Goal: Task Accomplishment & Management: Complete application form

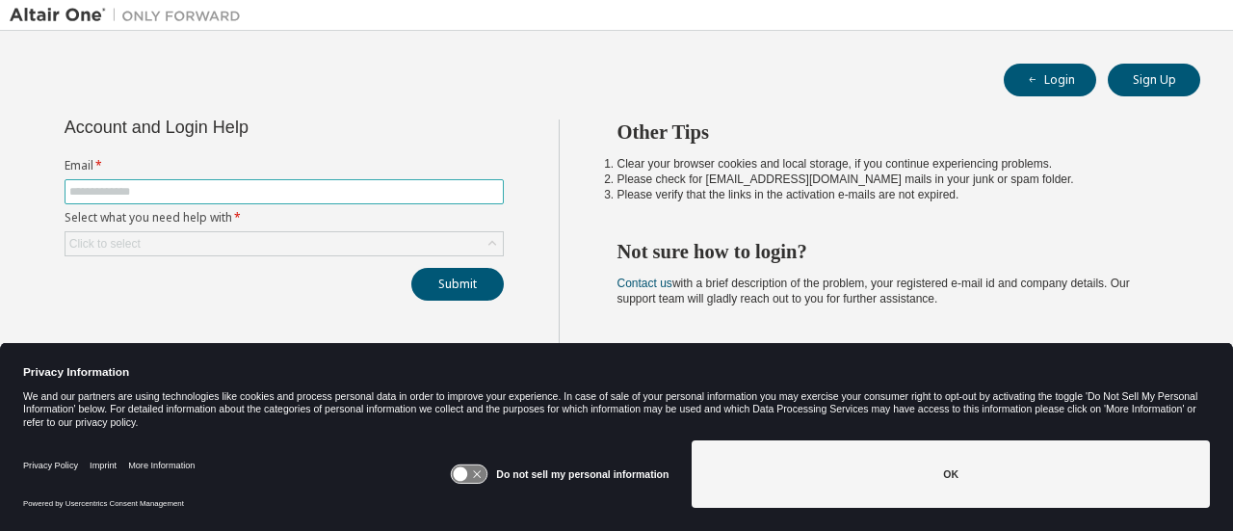
click at [152, 180] on span at bounding box center [284, 191] width 439 height 25
click at [154, 189] on input "text" at bounding box center [284, 191] width 430 height 15
type input "**********"
click at [178, 237] on div "Click to select" at bounding box center [283, 243] width 437 height 23
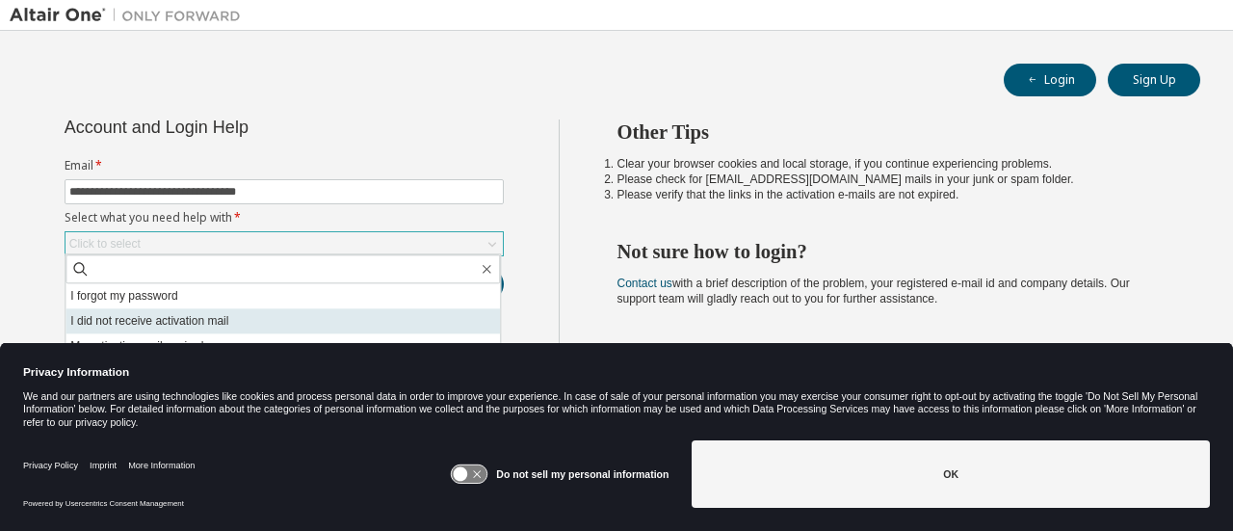
scroll to position [54, 0]
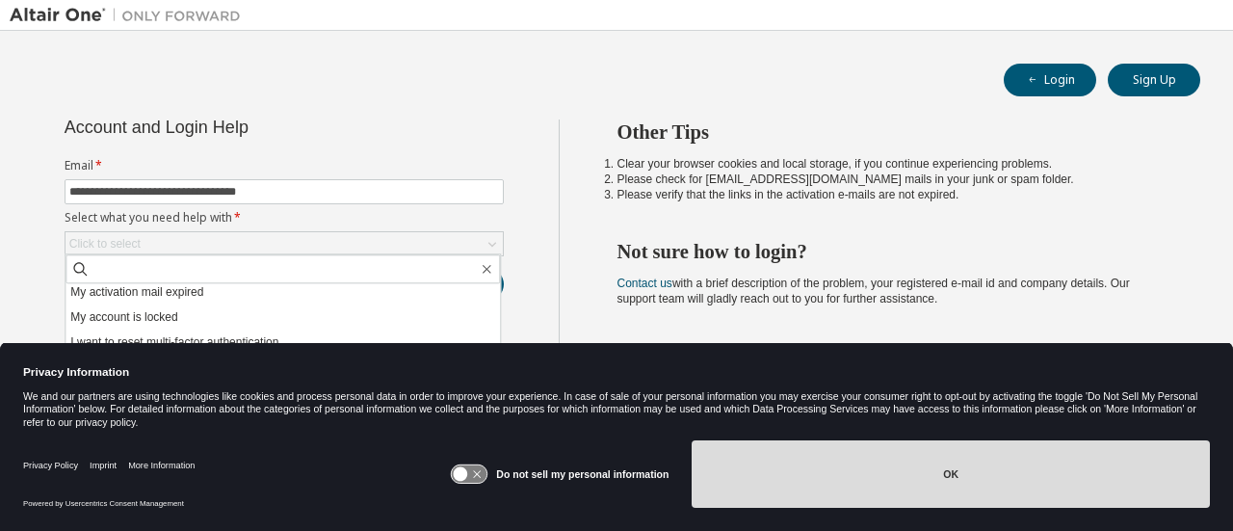
click at [982, 463] on button "OK" at bounding box center [950, 473] width 518 height 67
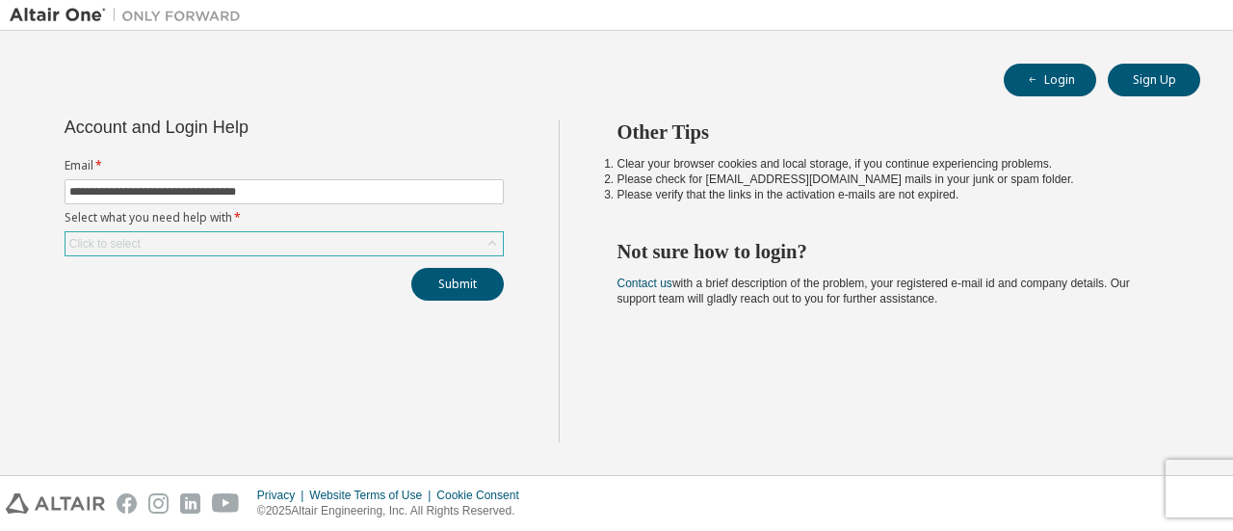
click at [484, 234] on icon at bounding box center [491, 243] width 19 height 19
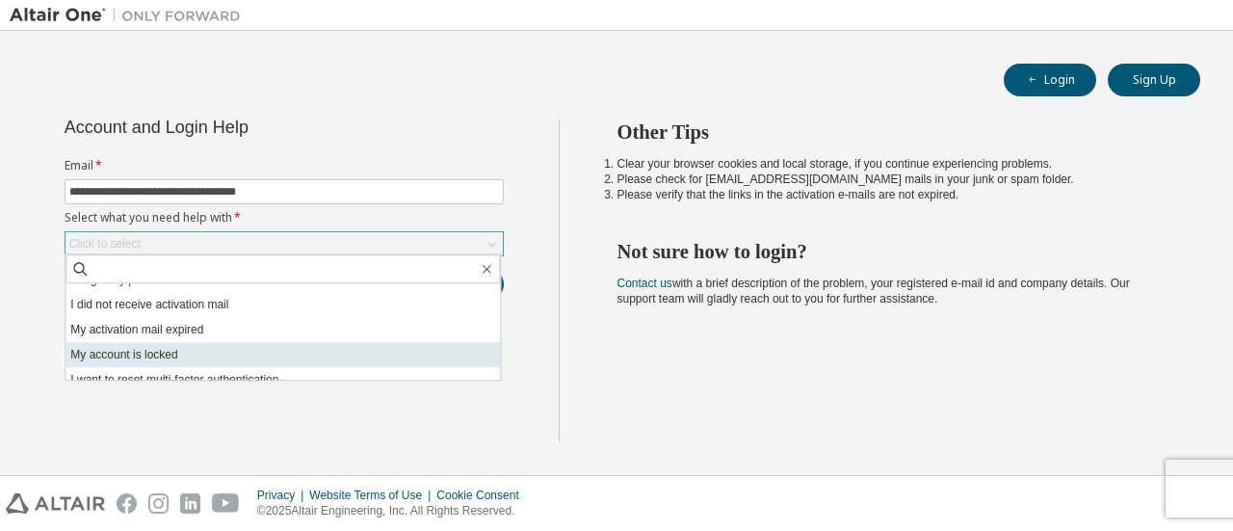
scroll to position [0, 0]
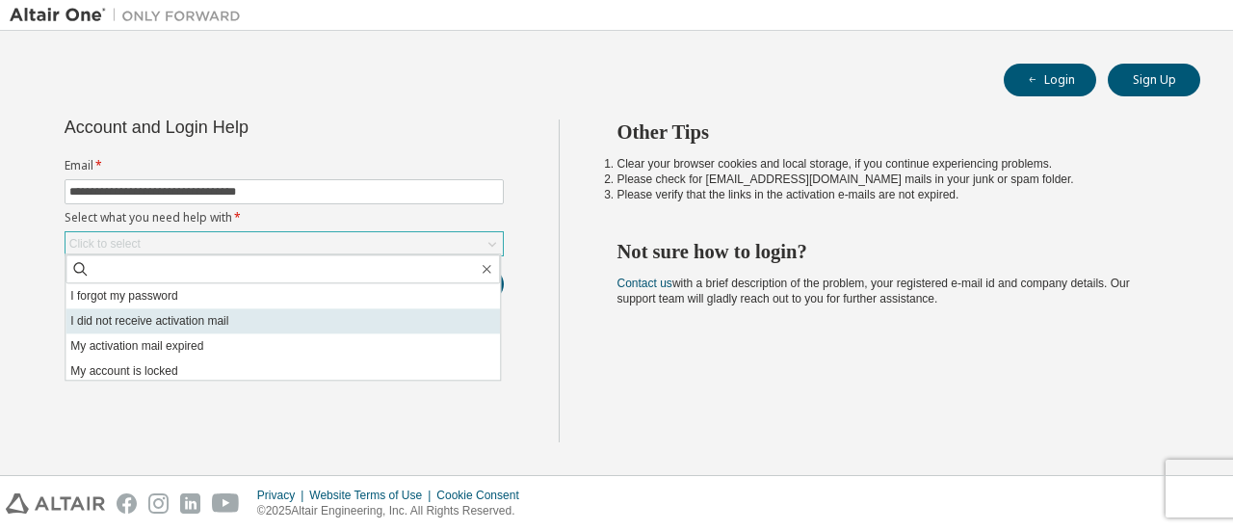
click at [258, 319] on li "I did not receive activation mail" at bounding box center [282, 320] width 434 height 25
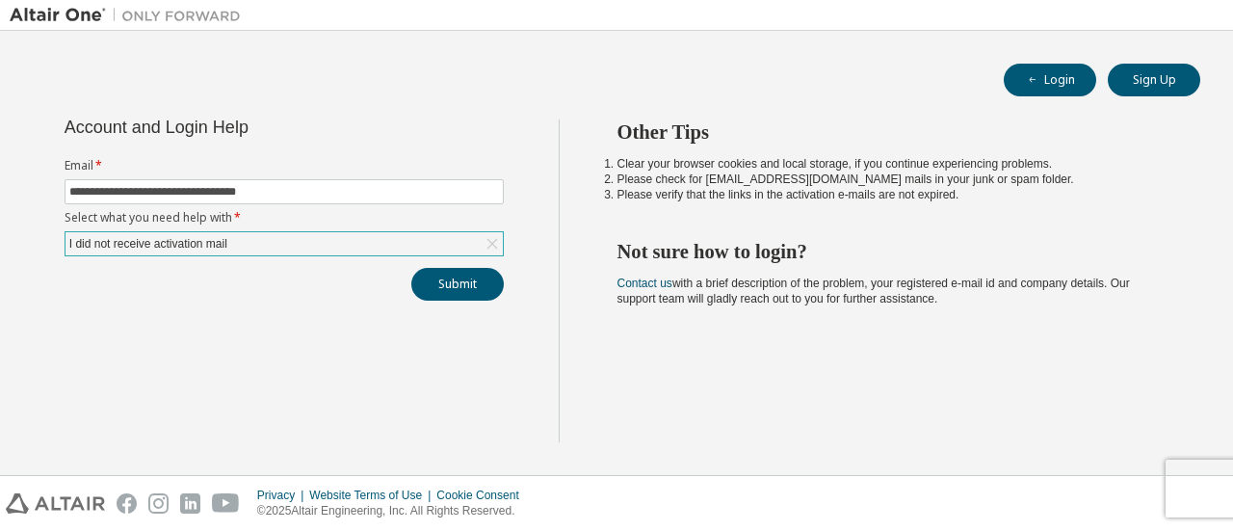
click at [254, 235] on div "I did not receive activation mail" at bounding box center [283, 243] width 437 height 23
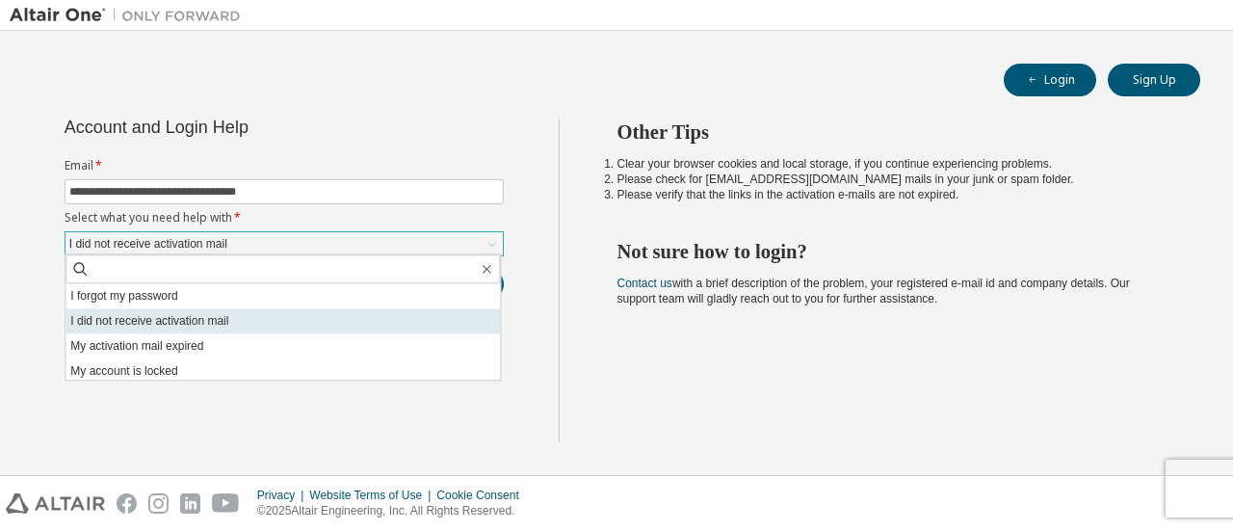
click at [237, 325] on li "I did not receive activation mail" at bounding box center [282, 320] width 434 height 25
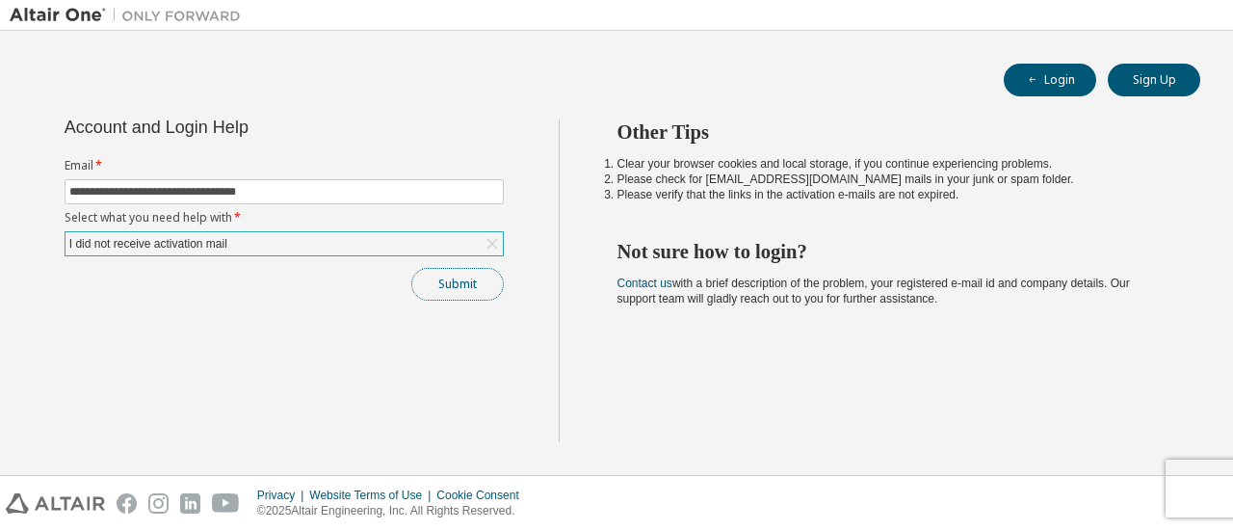
click at [460, 278] on button "Submit" at bounding box center [457, 284] width 92 height 33
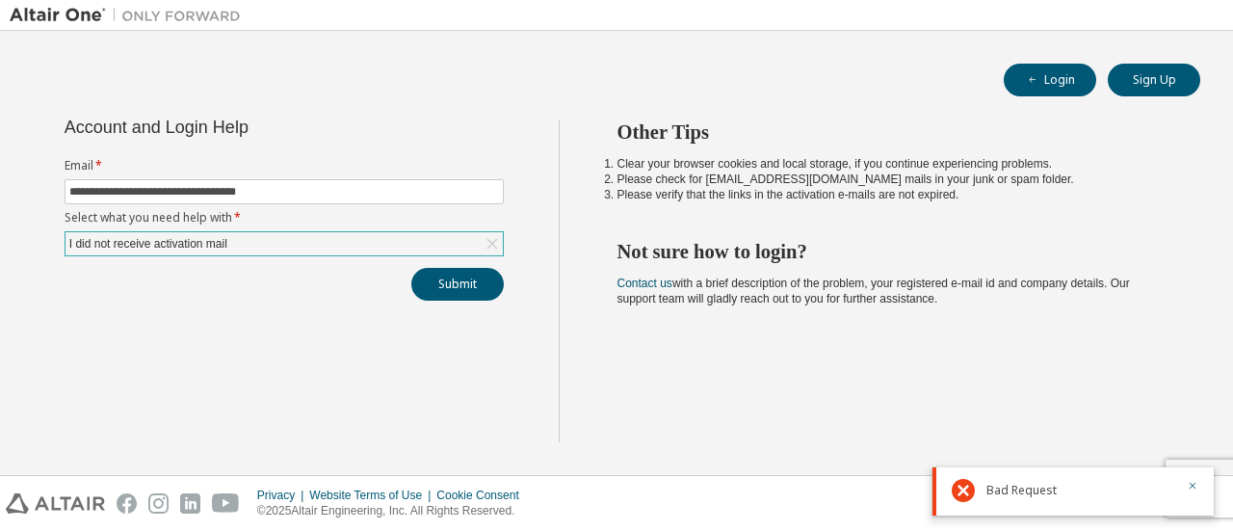
click at [276, 241] on div "I did not receive activation mail" at bounding box center [283, 243] width 437 height 23
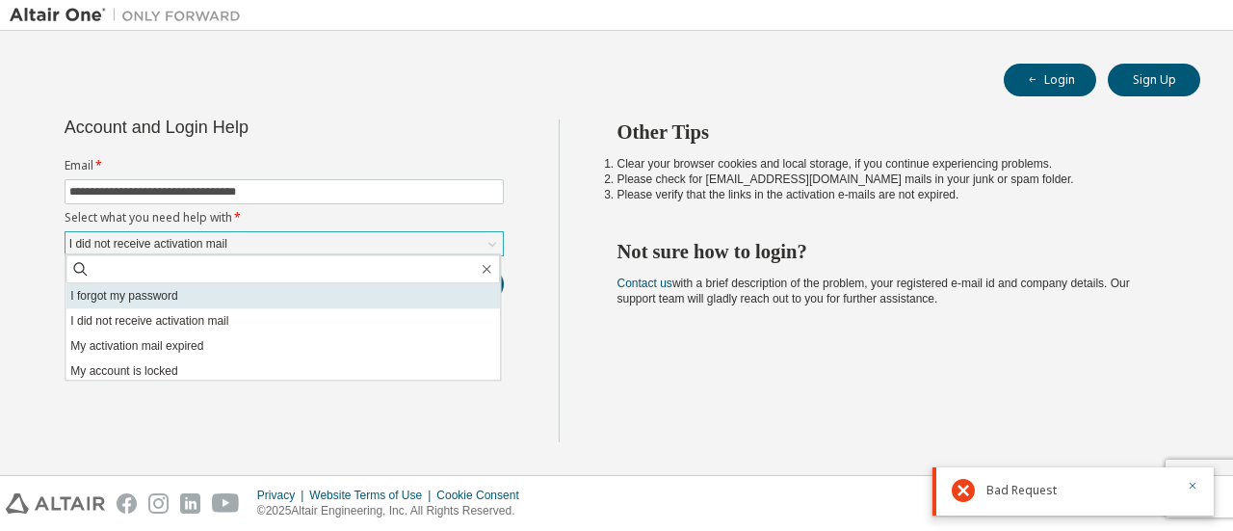
click at [177, 299] on li "I forgot my password" at bounding box center [282, 295] width 434 height 25
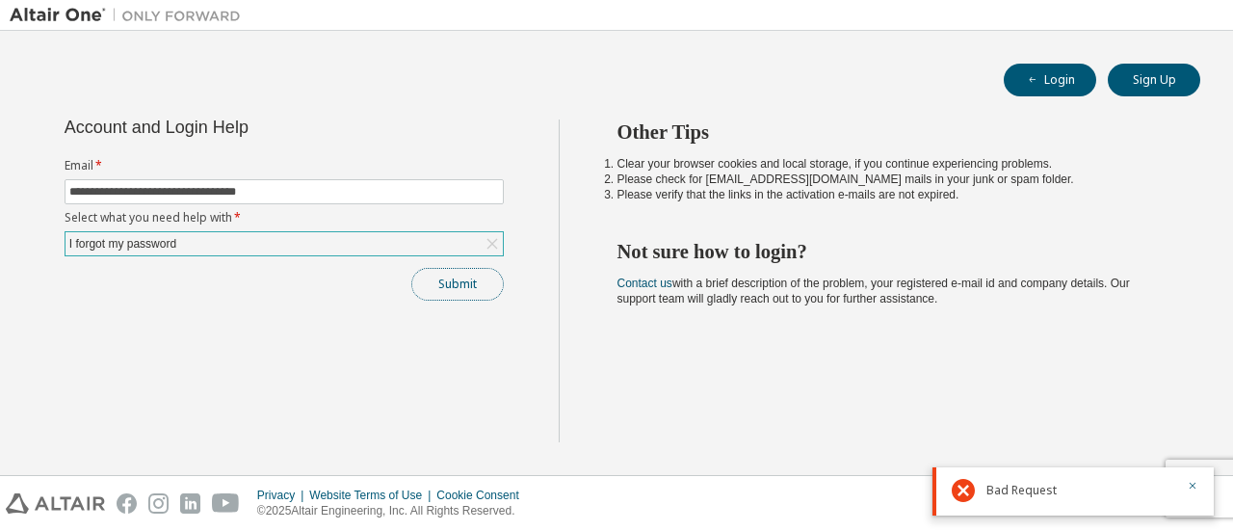
click at [458, 280] on button "Submit" at bounding box center [457, 284] width 92 height 33
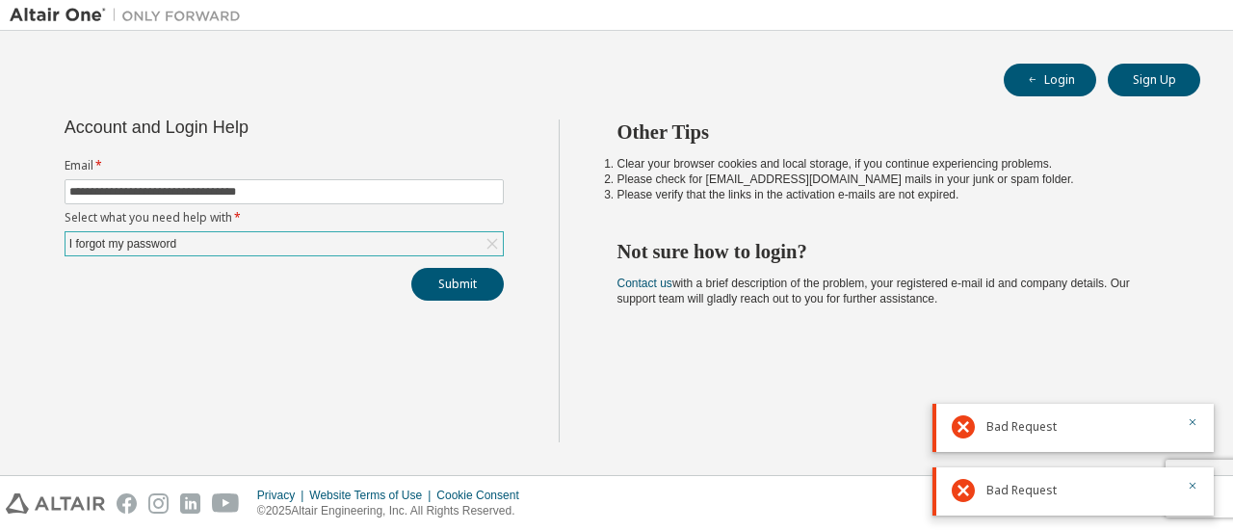
click at [957, 423] on icon at bounding box center [962, 426] width 23 height 23
click at [1185, 421] on div at bounding box center [1186, 426] width 23 height 23
click at [1195, 421] on icon "button" at bounding box center [1192, 422] width 12 height 12
click at [1190, 486] on icon "button" at bounding box center [1192, 485] width 7 height 7
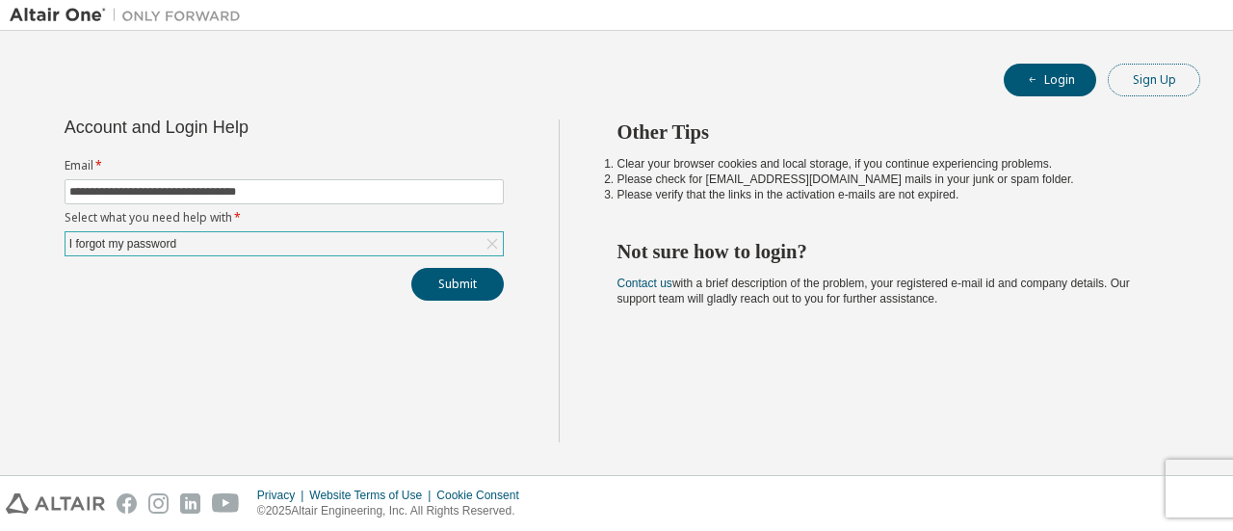
click at [1154, 76] on button "Sign Up" at bounding box center [1153, 80] width 92 height 33
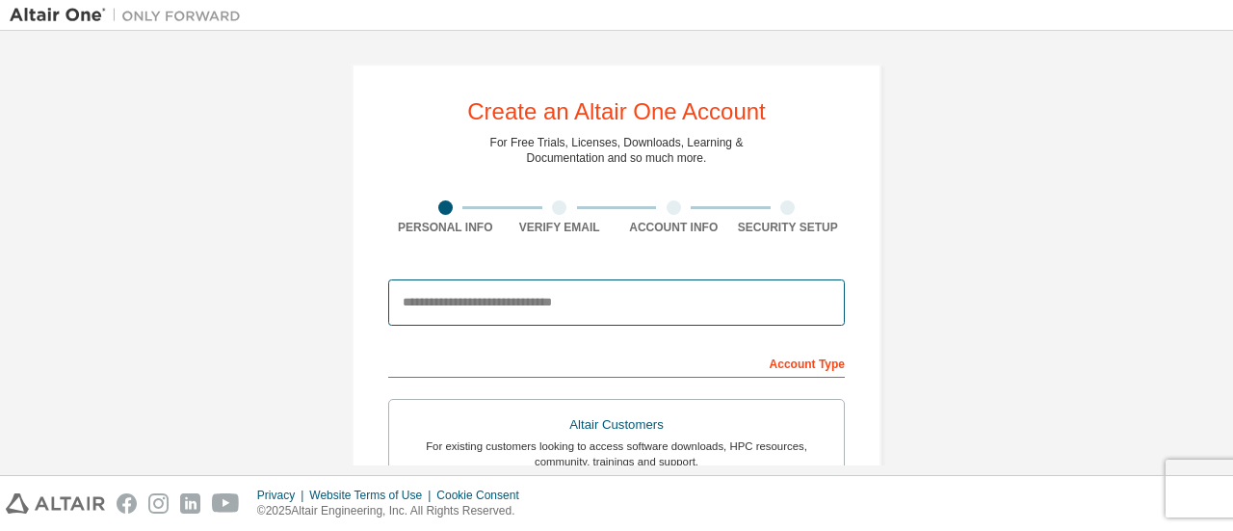
click at [551, 299] on input "email" at bounding box center [616, 302] width 456 height 46
type input "**********"
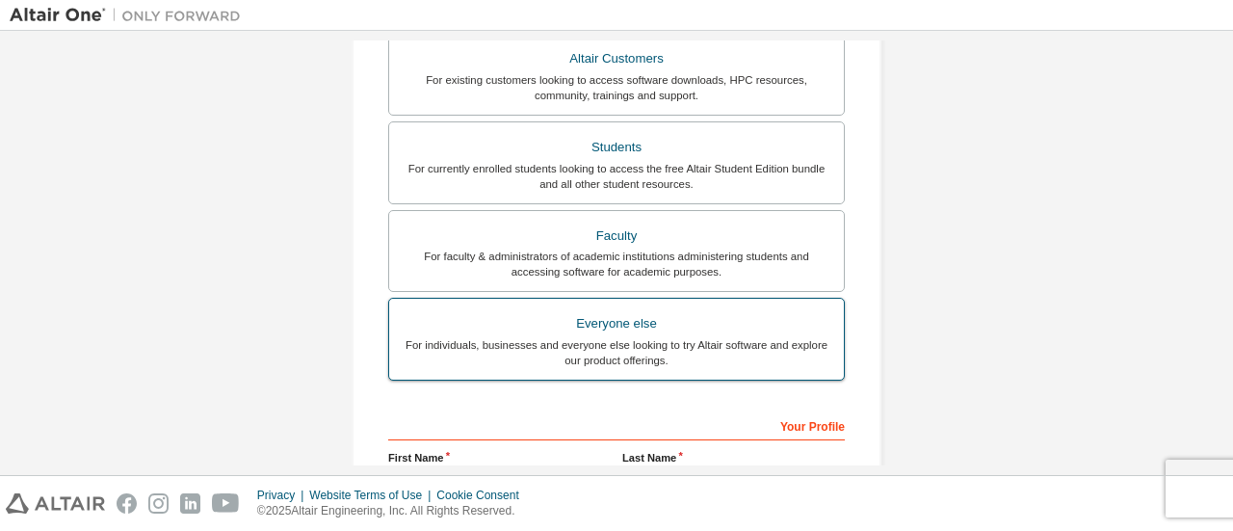
scroll to position [385, 0]
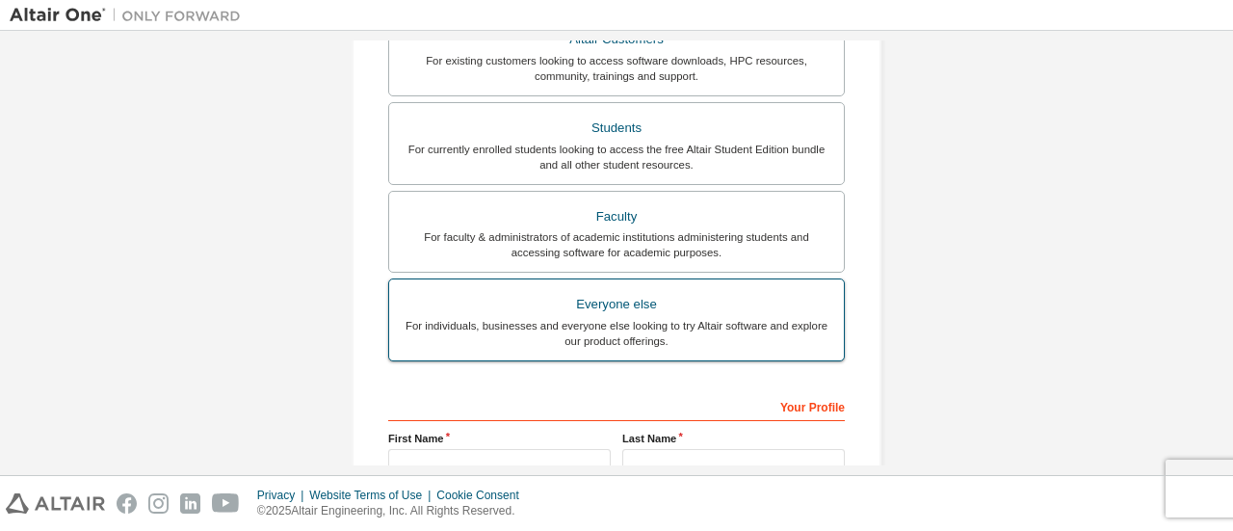
click at [673, 324] on div "For individuals, businesses and everyone else looking to try Altair software an…" at bounding box center [616, 333] width 431 height 31
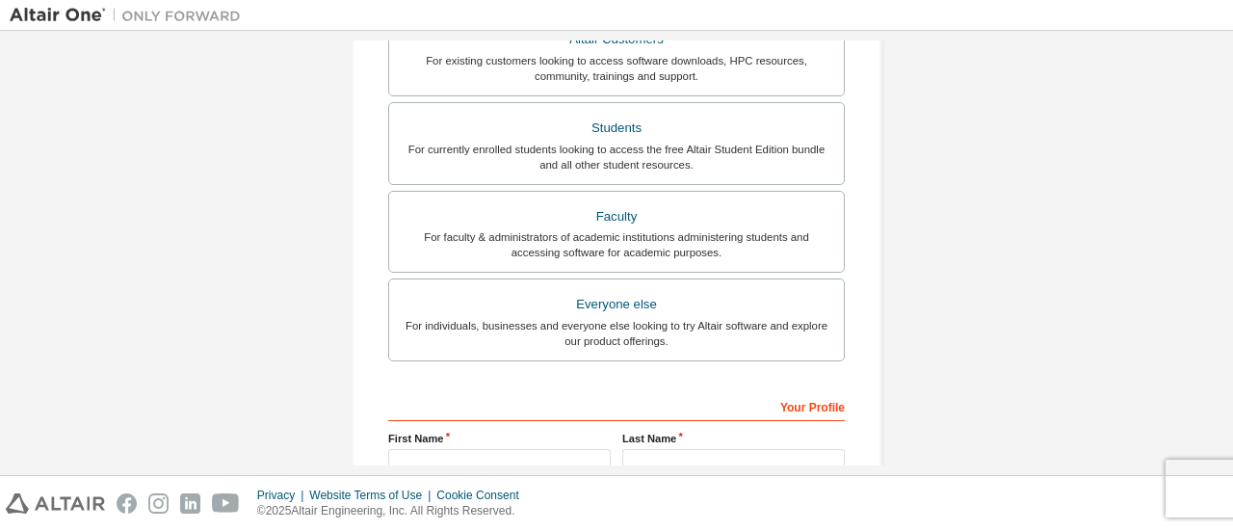
scroll to position [578, 0]
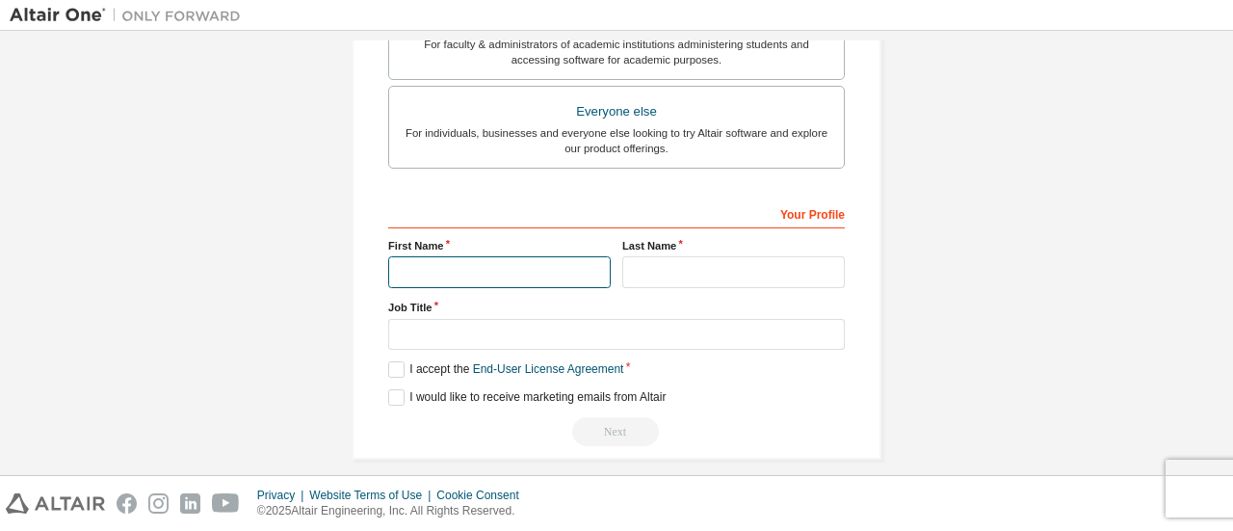
click at [412, 277] on input "text" at bounding box center [499, 272] width 222 height 32
type input "*****"
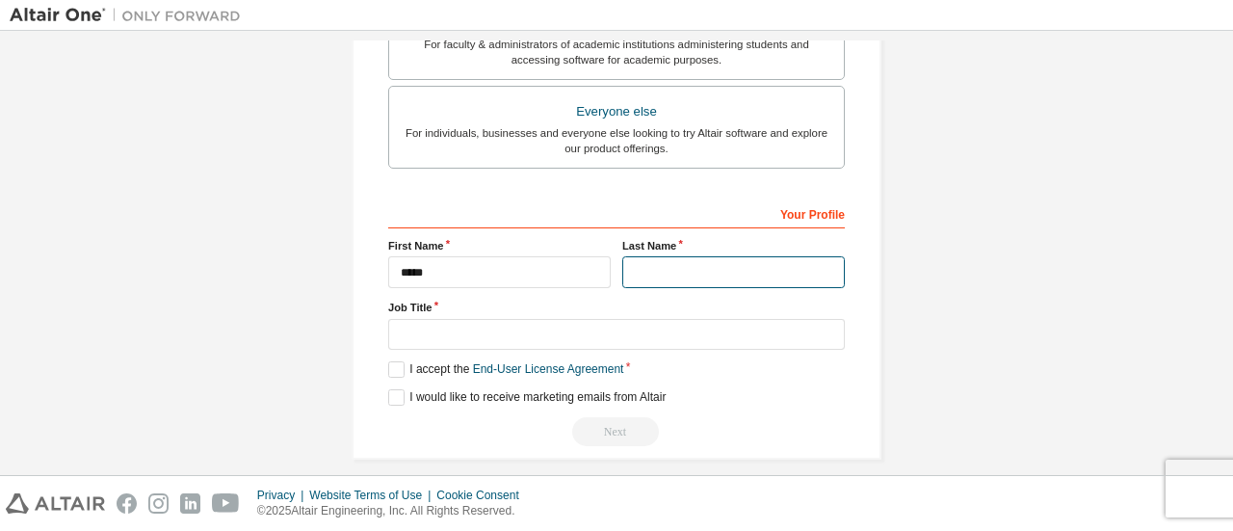
click at [641, 256] on input "text" at bounding box center [733, 272] width 222 height 32
type input "*****"
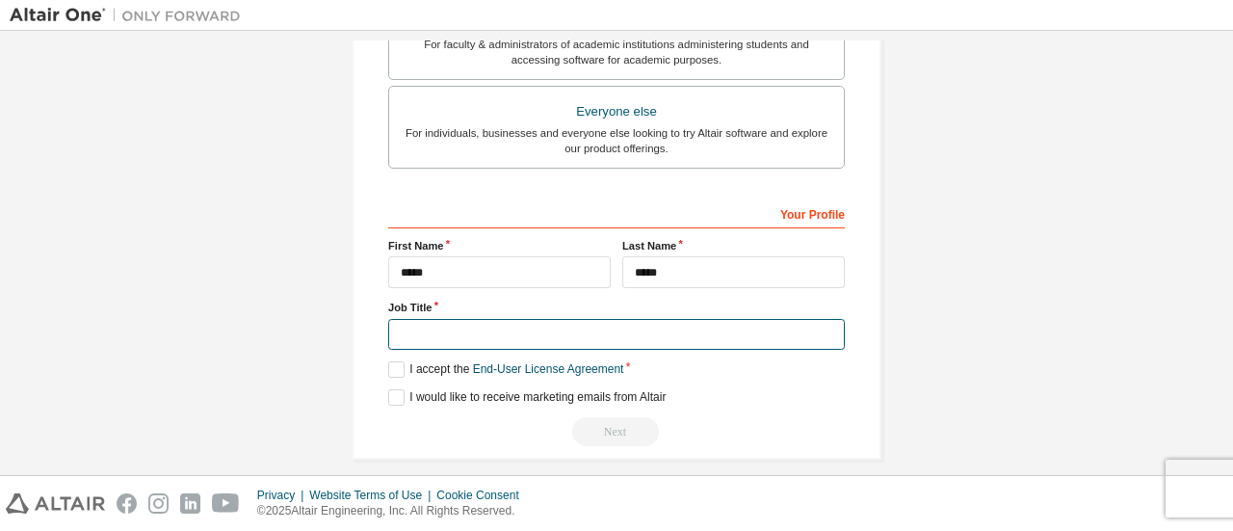
click at [576, 334] on input "text" at bounding box center [616, 335] width 456 height 32
click at [448, 367] on label "I accept the End-User License Agreement" at bounding box center [505, 369] width 235 height 16
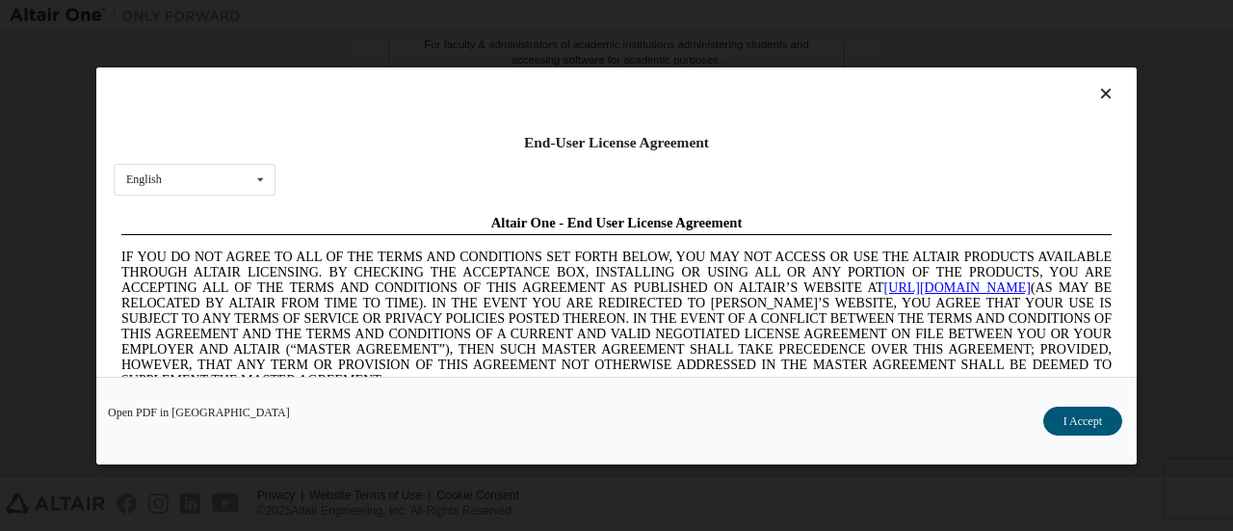
scroll to position [0, 0]
click at [1096, 85] on icon at bounding box center [1106, 93] width 20 height 17
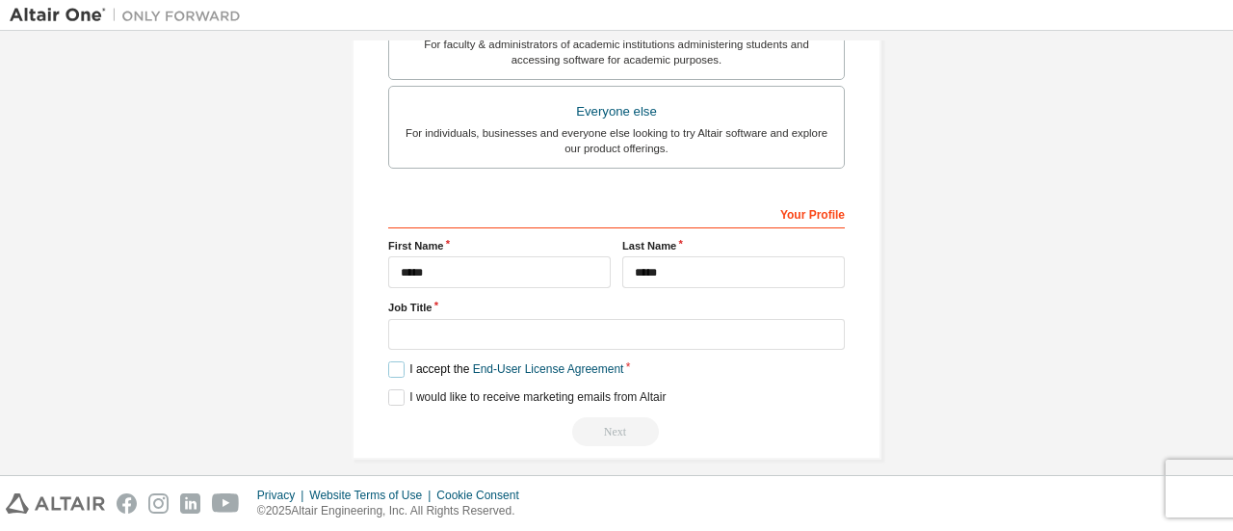
click at [390, 361] on label "I accept the End-User License Agreement" at bounding box center [505, 369] width 235 height 16
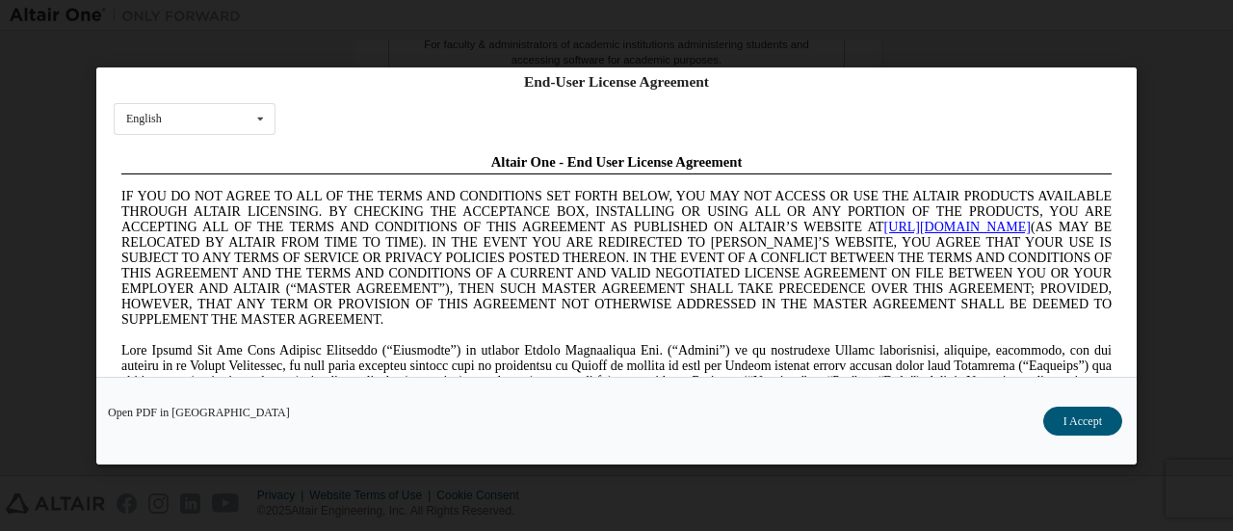
scroll to position [91, 0]
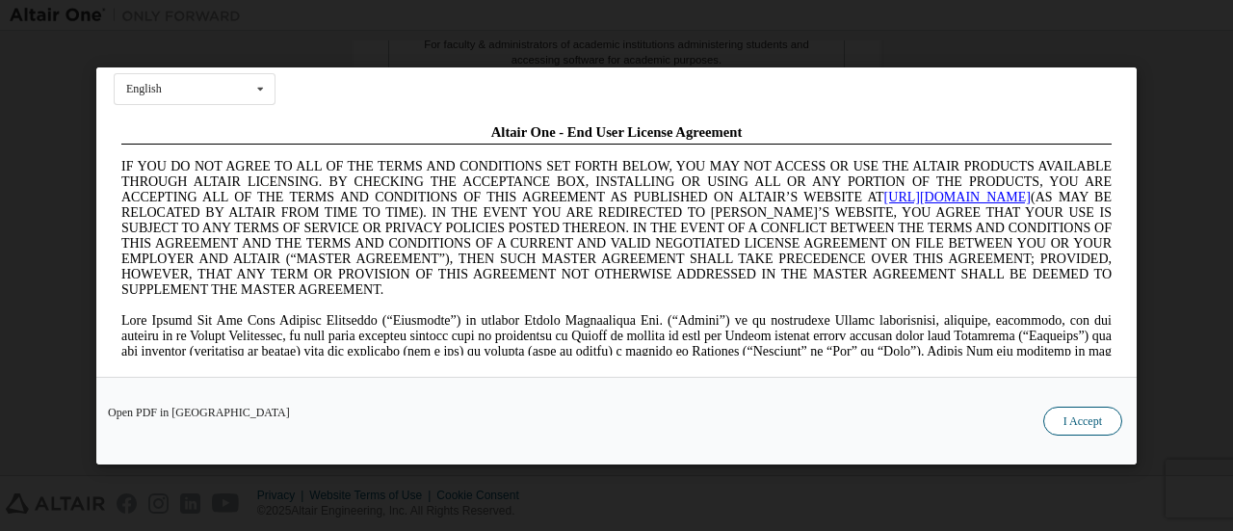
click at [1084, 425] on button "I Accept" at bounding box center [1082, 419] width 79 height 29
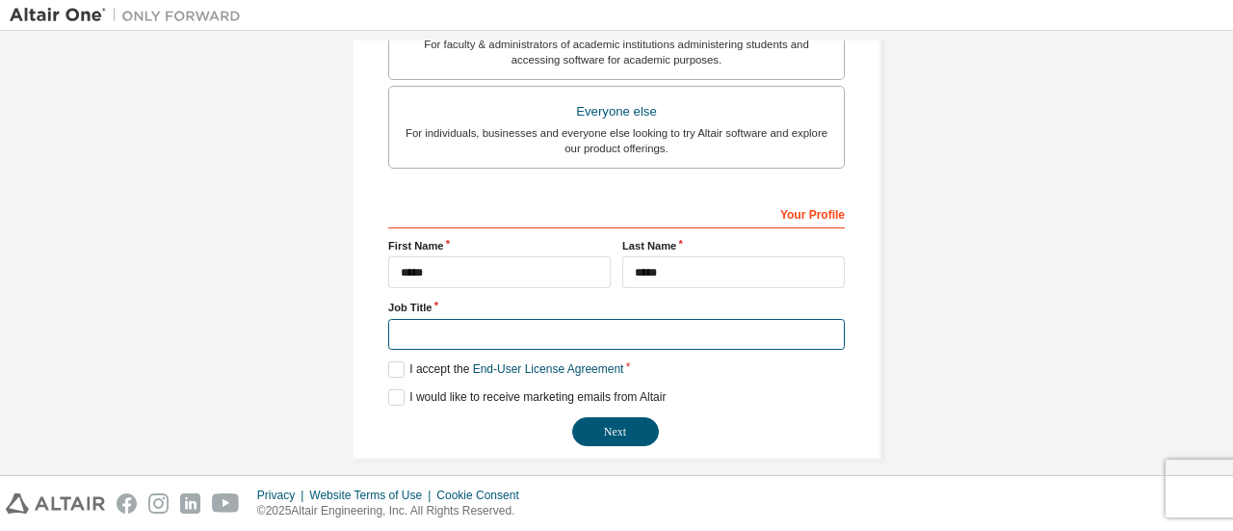
click at [423, 328] on input "text" at bounding box center [616, 335] width 456 height 32
type input "*"
type input "**********"
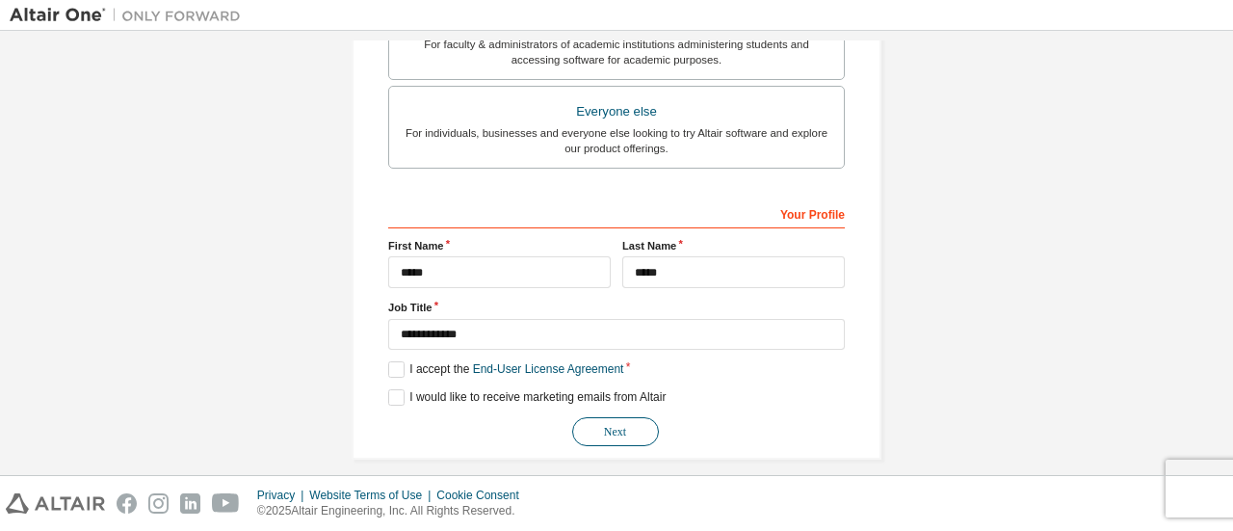
click at [636, 432] on button "Next" at bounding box center [615, 431] width 87 height 29
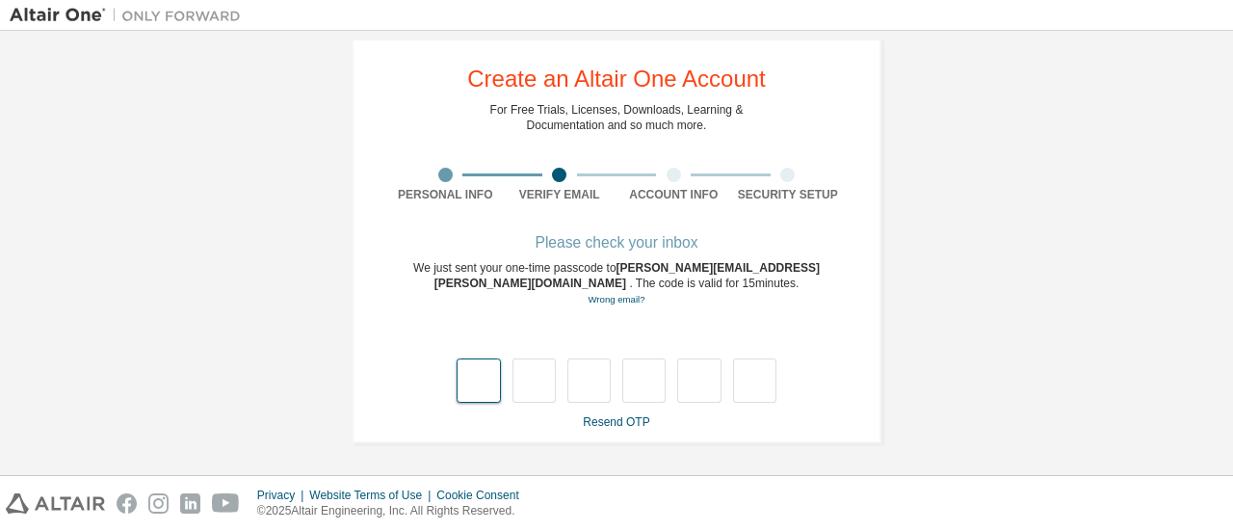
type input "*"
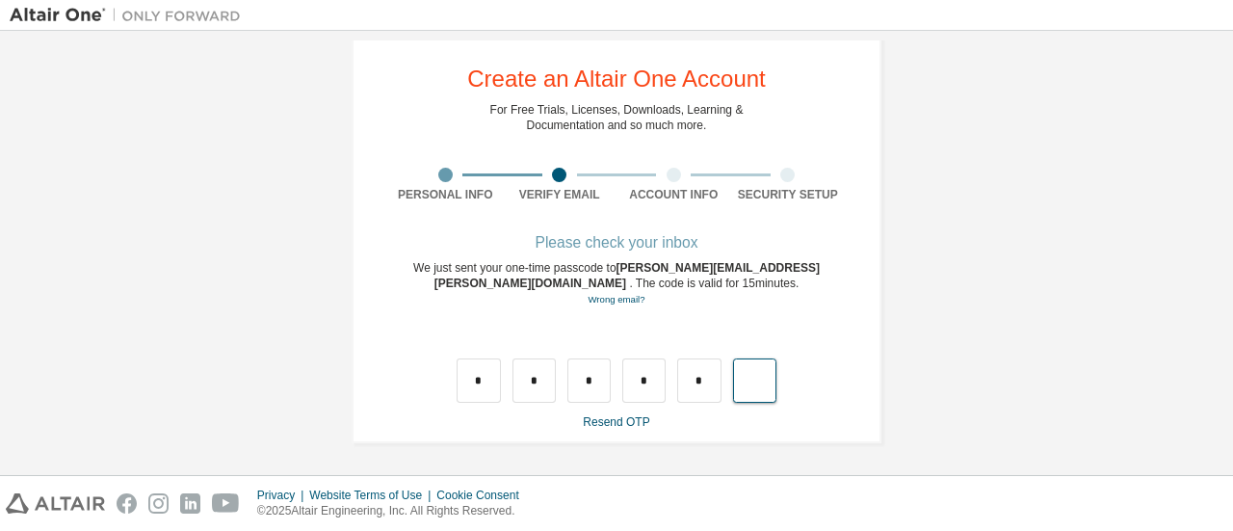
type input "*"
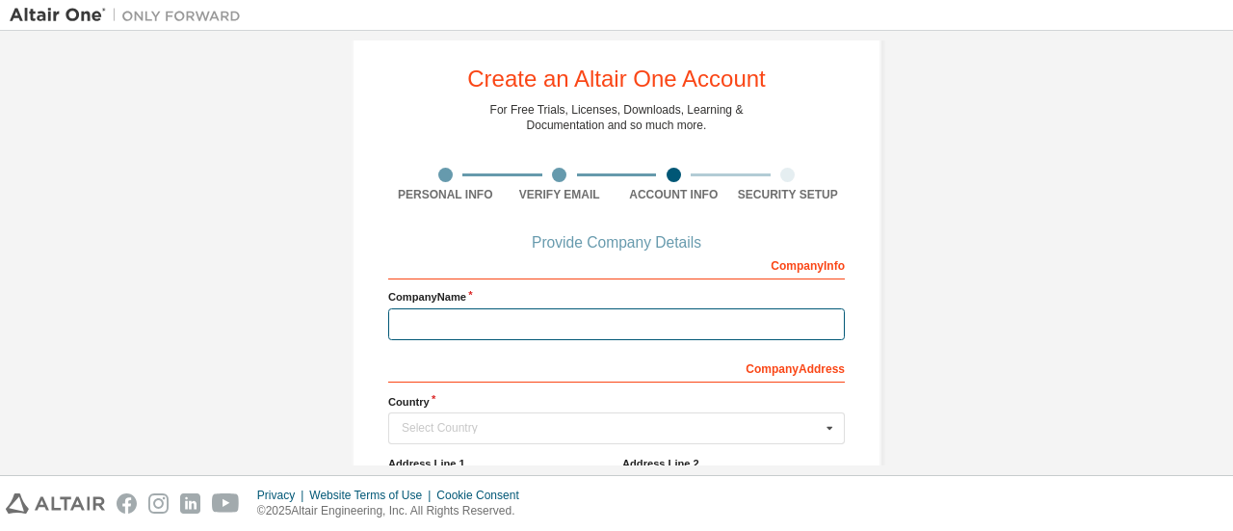
click at [477, 323] on input "text" at bounding box center [616, 324] width 456 height 32
type input "****"
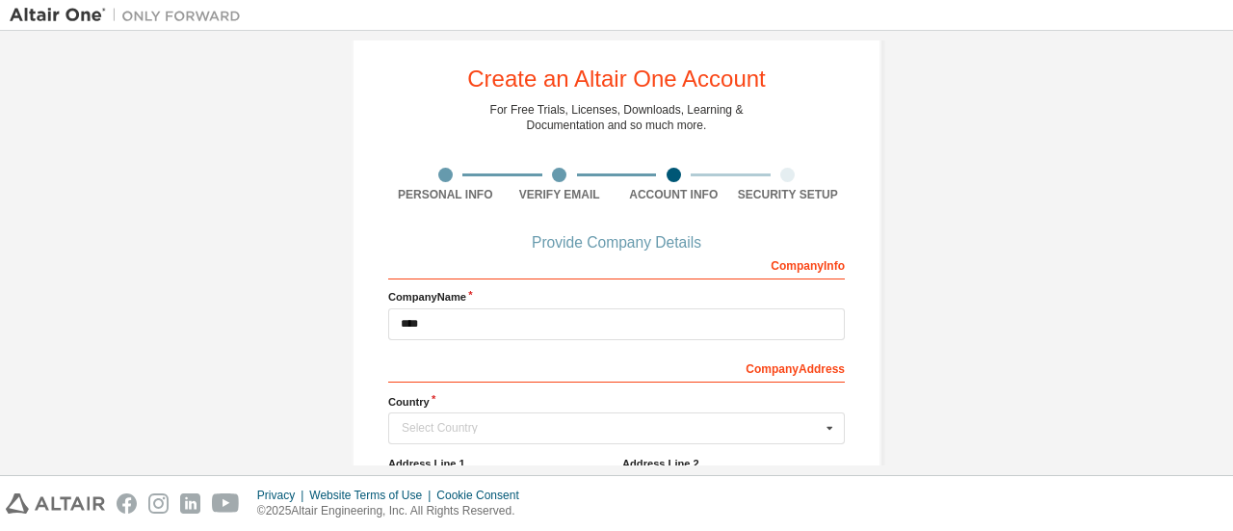
click at [562, 273] on div "Company Info" at bounding box center [616, 263] width 456 height 31
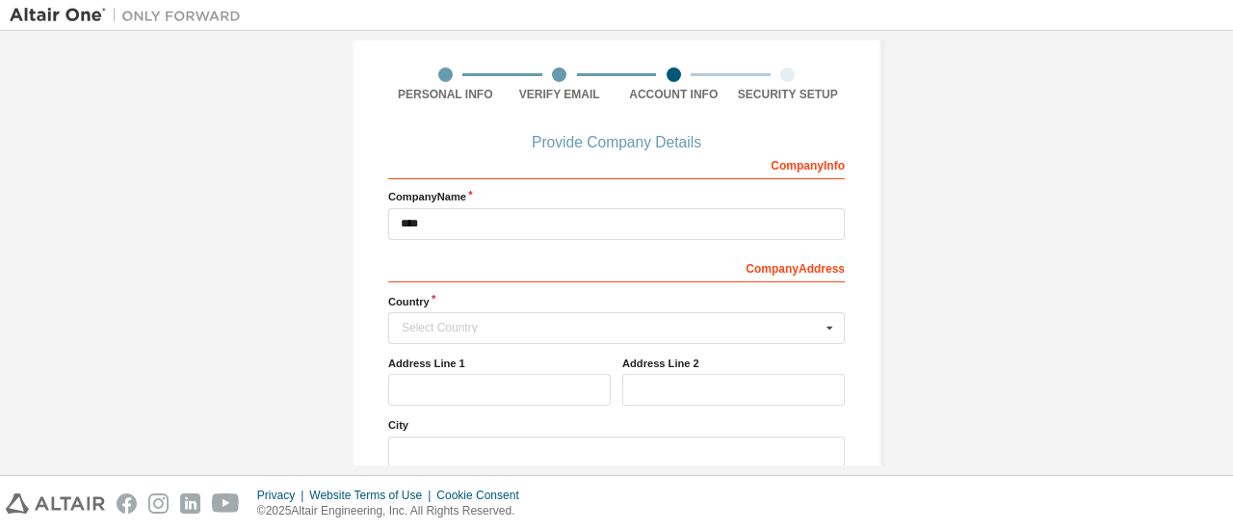
scroll to position [225, 0]
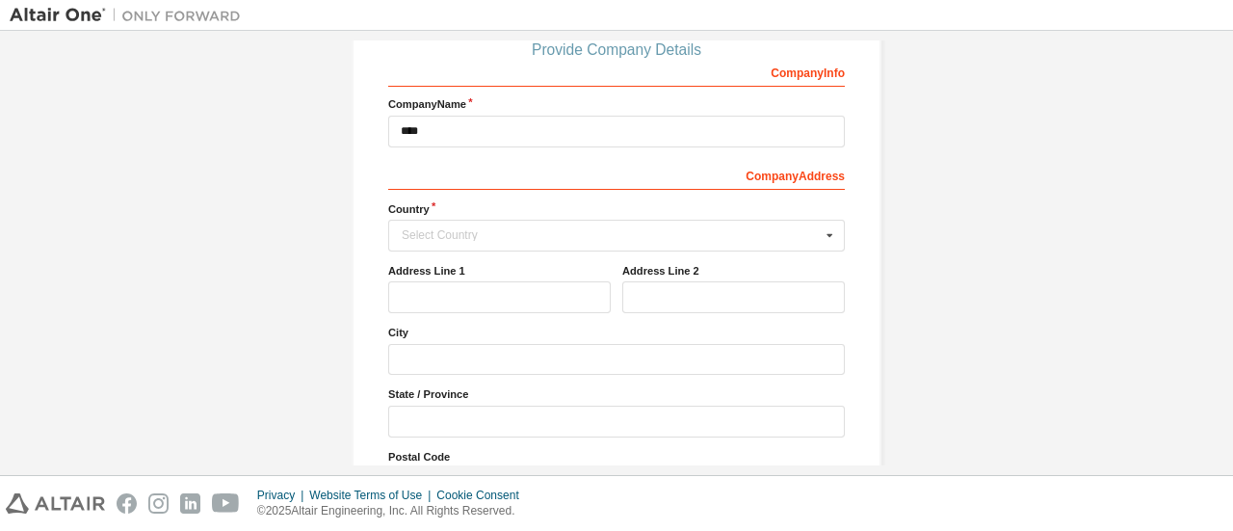
click at [493, 195] on div "Company Info Company Name **** Company Address Country Select Country [GEOGRAPH…" at bounding box center [616, 277] width 456 height 443
click at [498, 239] on div "Select Country [GEOGRAPHIC_DATA] [GEOGRAPHIC_DATA] [GEOGRAPHIC_DATA] [GEOGRAPHI…" at bounding box center [616, 236] width 456 height 32
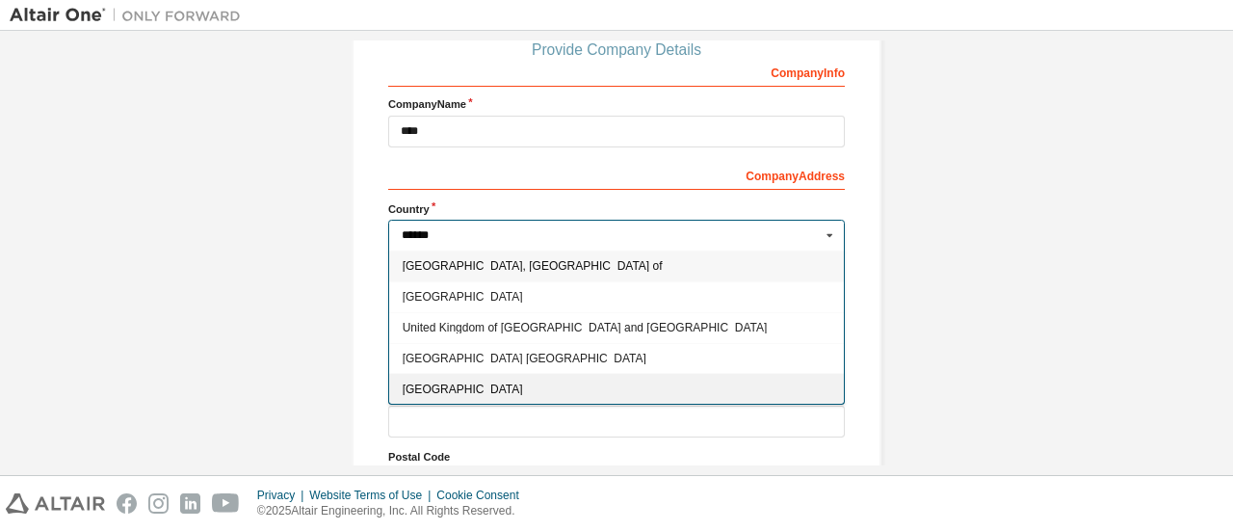
type input "******"
click at [495, 399] on div "[GEOGRAPHIC_DATA]" at bounding box center [616, 388] width 455 height 31
type input "***"
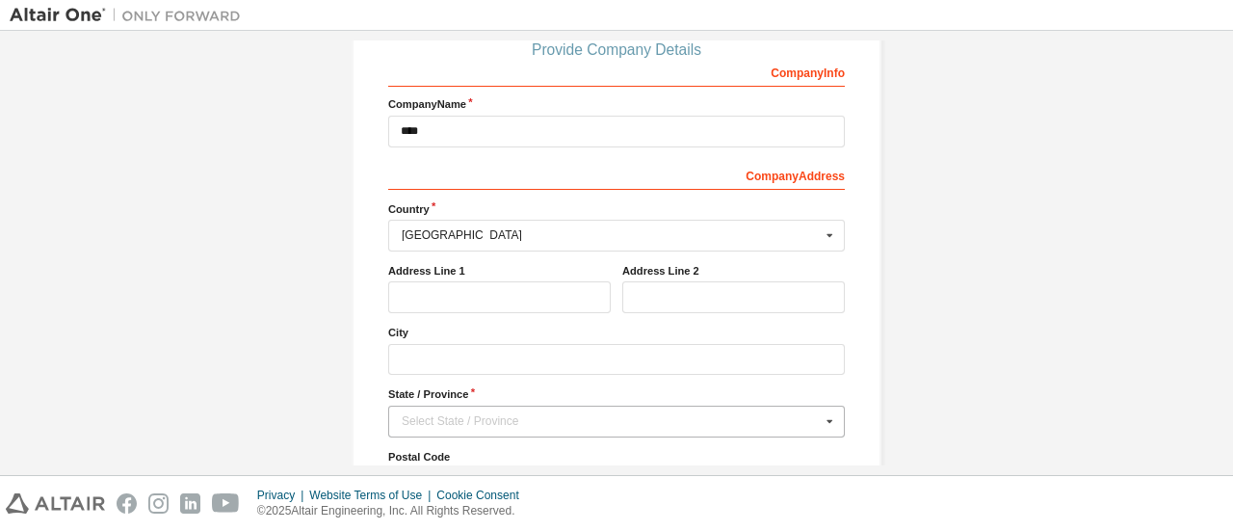
click at [529, 415] on div "Select State / Province" at bounding box center [611, 421] width 419 height 12
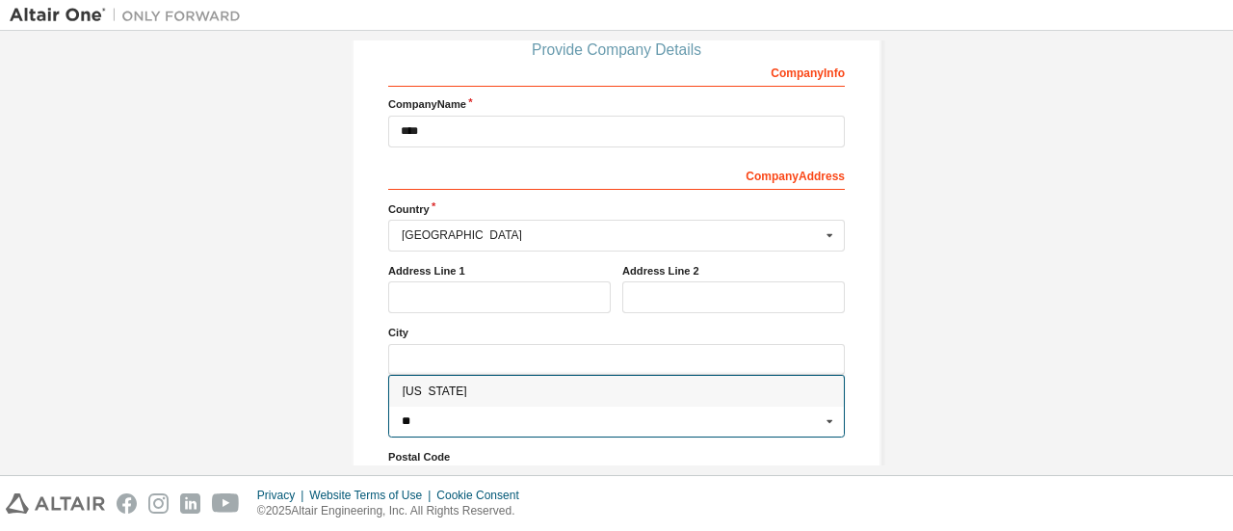
type input "**"
click at [522, 385] on span "[US_STATE]" at bounding box center [617, 391] width 429 height 12
type input "**"
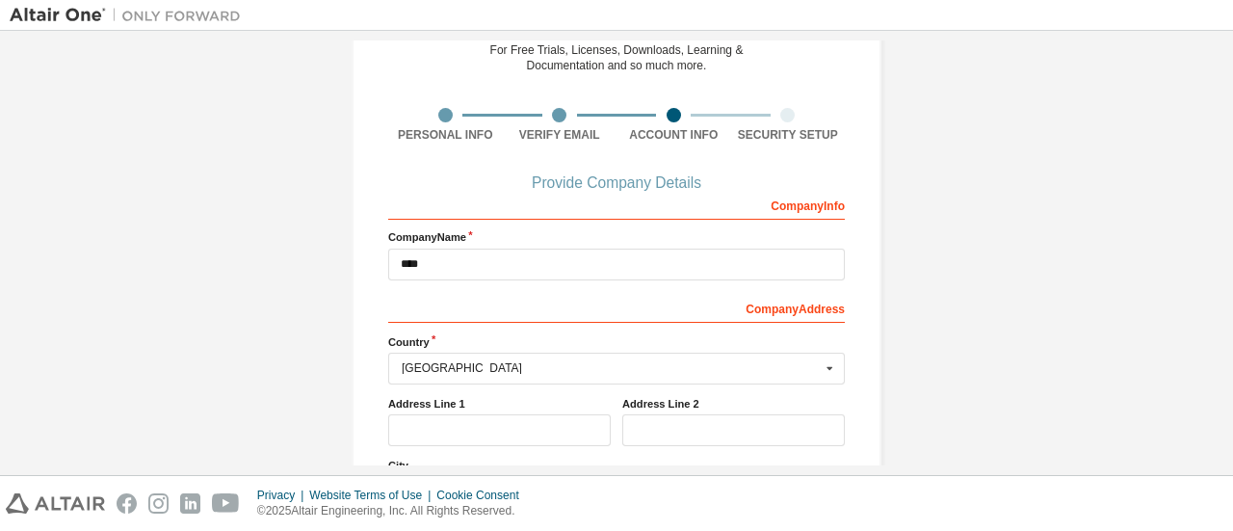
scroll to position [56, 0]
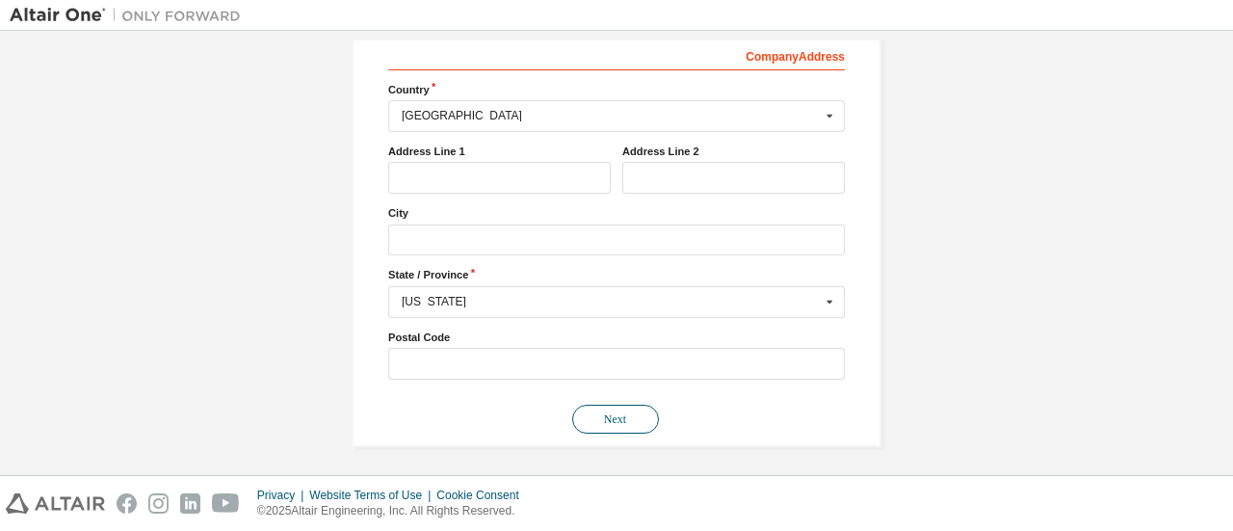
click at [608, 406] on button "Next" at bounding box center [615, 418] width 87 height 29
